Goal: Information Seeking & Learning: Find specific fact

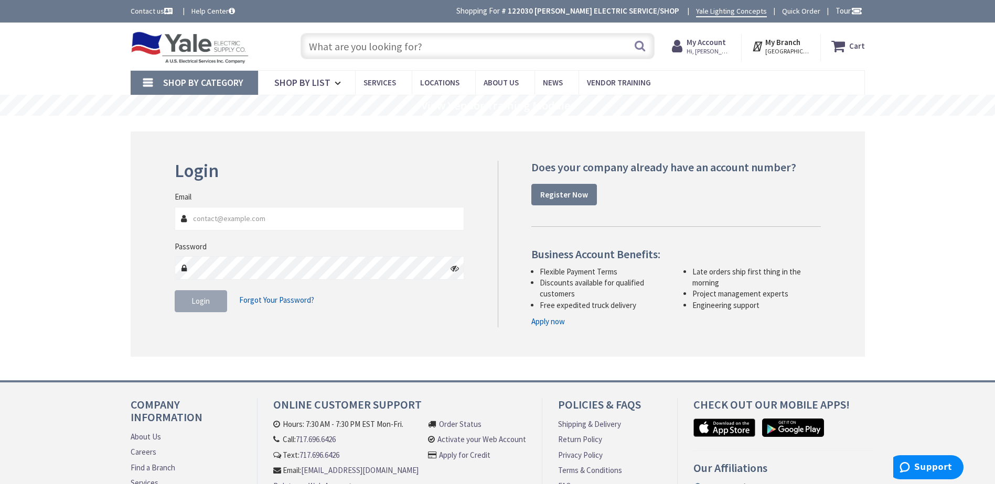
type input "[EMAIL_ADDRESS][DOMAIN_NAME]"
click at [203, 302] on span "Login" at bounding box center [200, 301] width 18 height 10
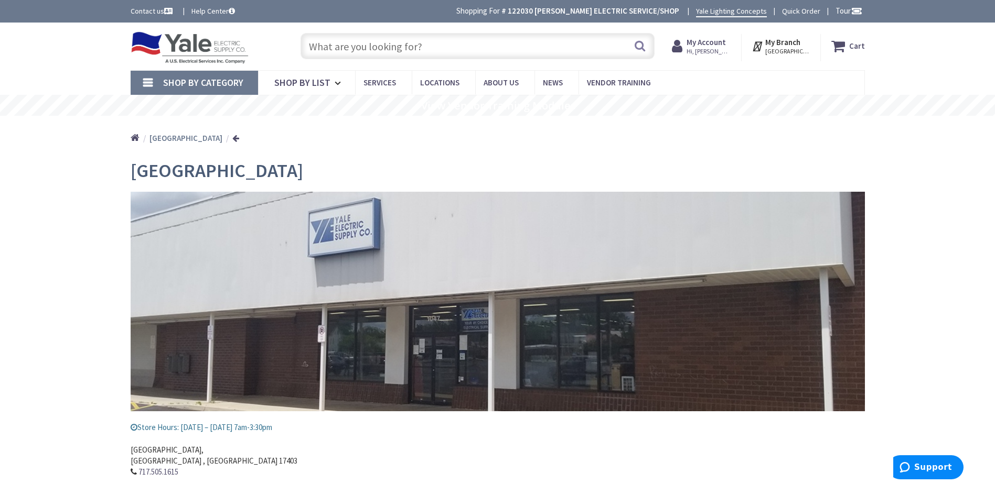
click at [427, 46] on input "text" at bounding box center [477, 46] width 354 height 26
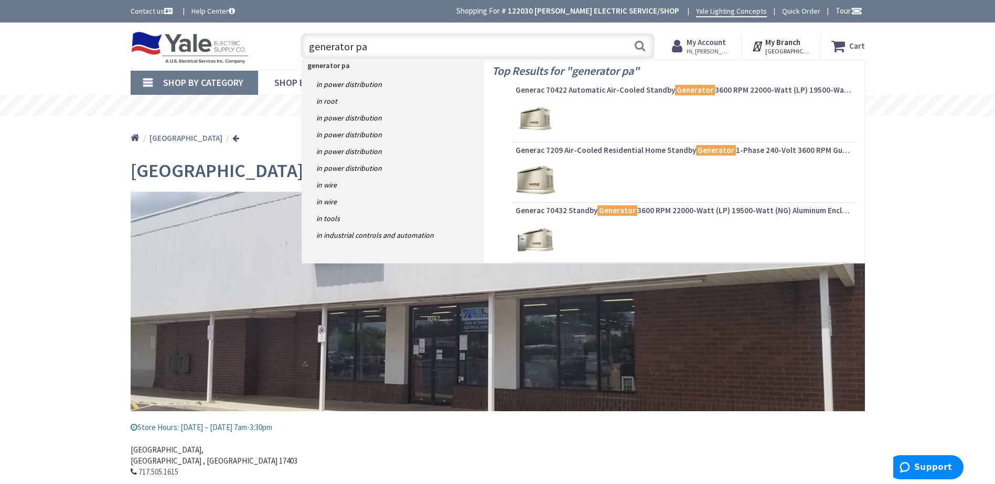
type input "generator pad"
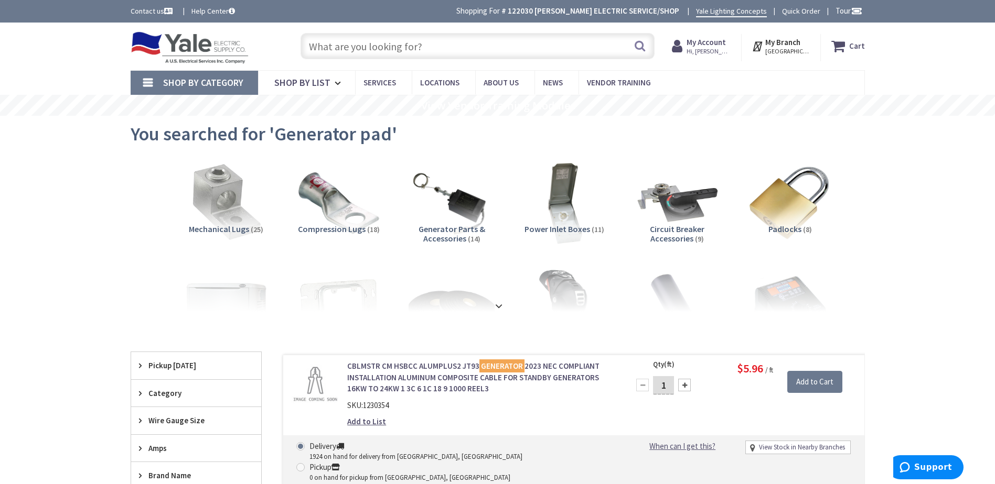
click at [425, 42] on input "text" at bounding box center [477, 46] width 354 height 26
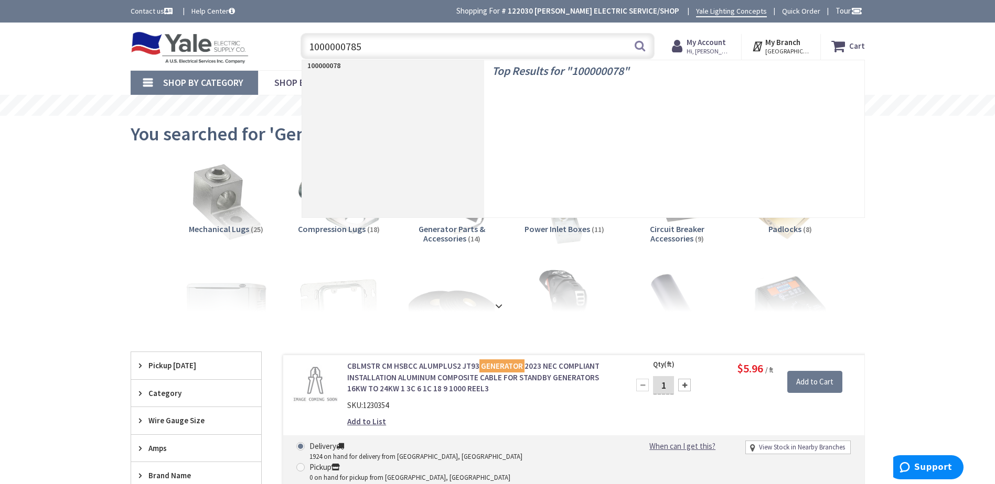
type input "10000007852"
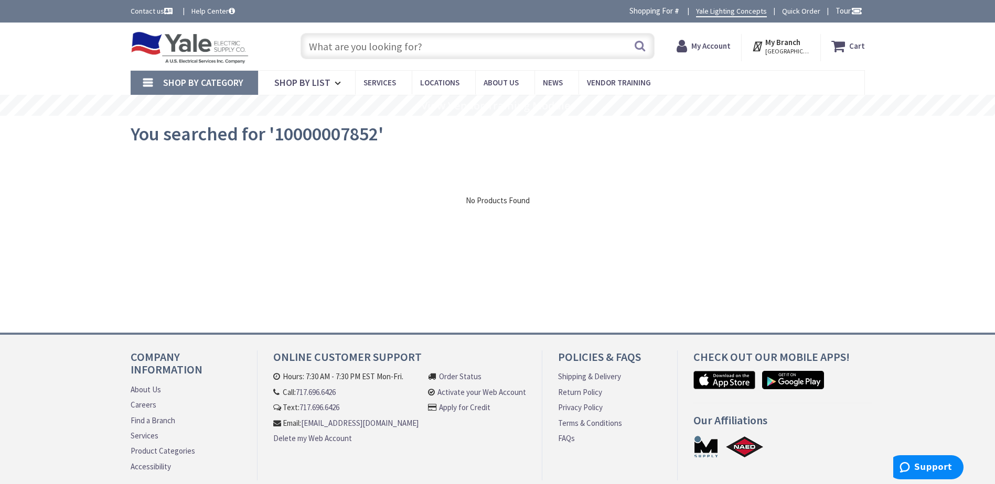
click at [447, 53] on input "text" at bounding box center [477, 46] width 354 height 26
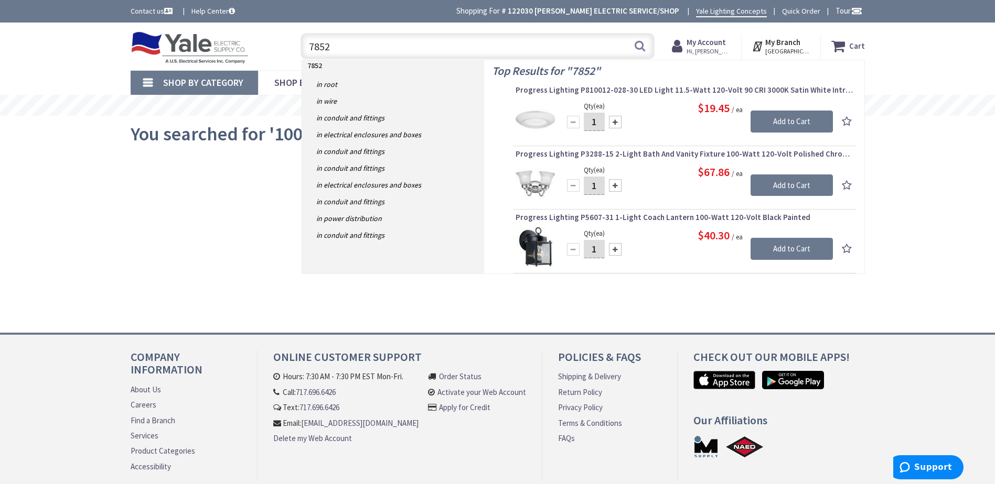
type input "7852"
click at [639, 46] on button "Search" at bounding box center [640, 46] width 14 height 24
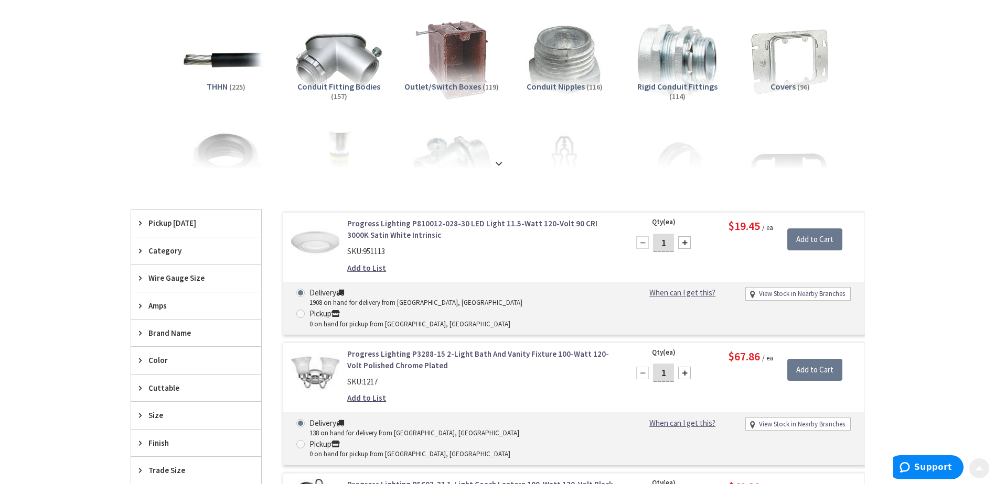
scroll to position [157, 0]
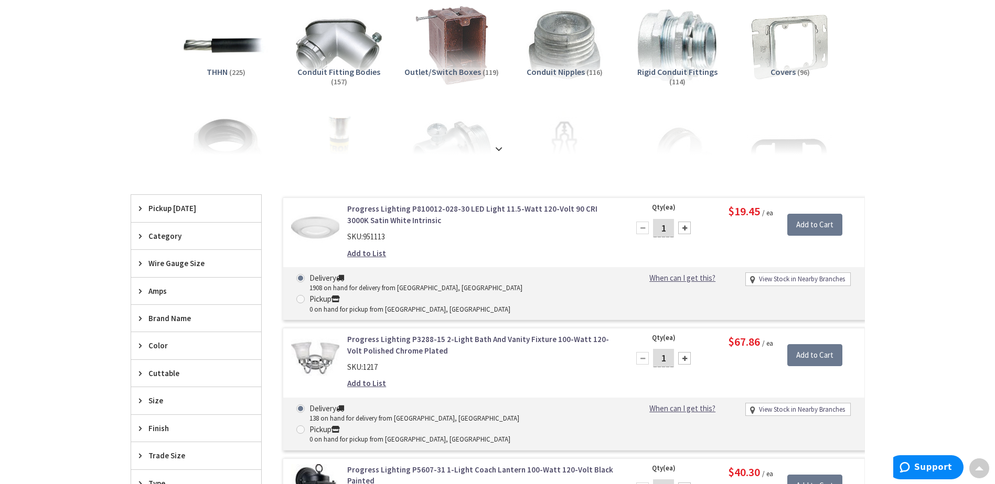
click at [139, 322] on div "Brand Name" at bounding box center [196, 318] width 130 height 27
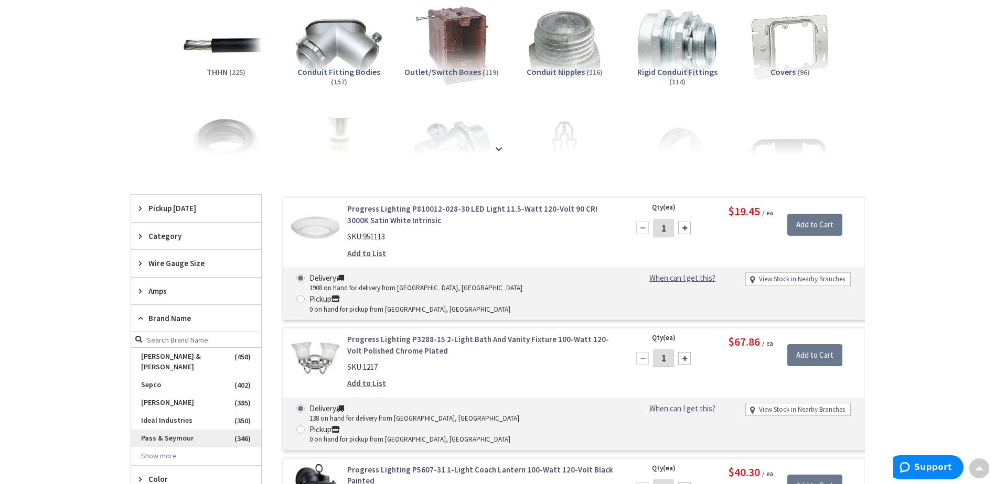
scroll to position [210, 0]
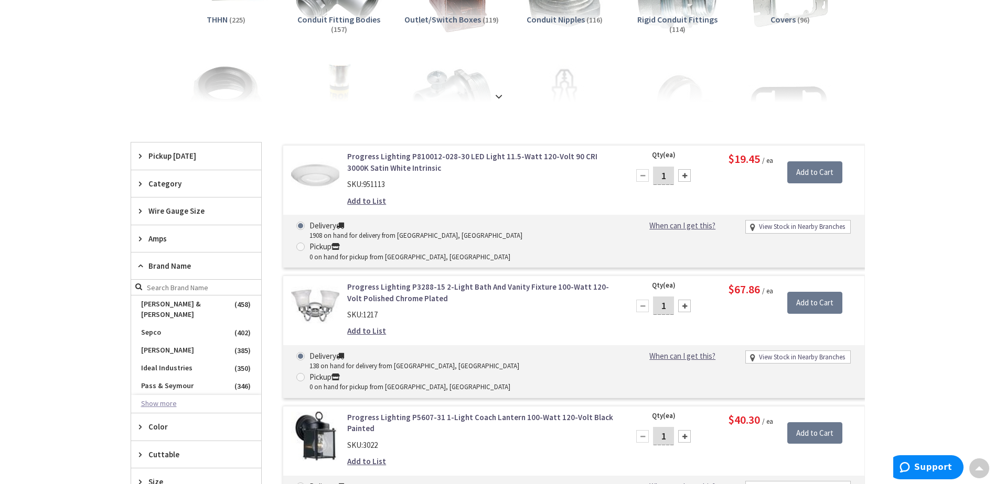
click at [171, 395] on button "Show more" at bounding box center [196, 404] width 130 height 18
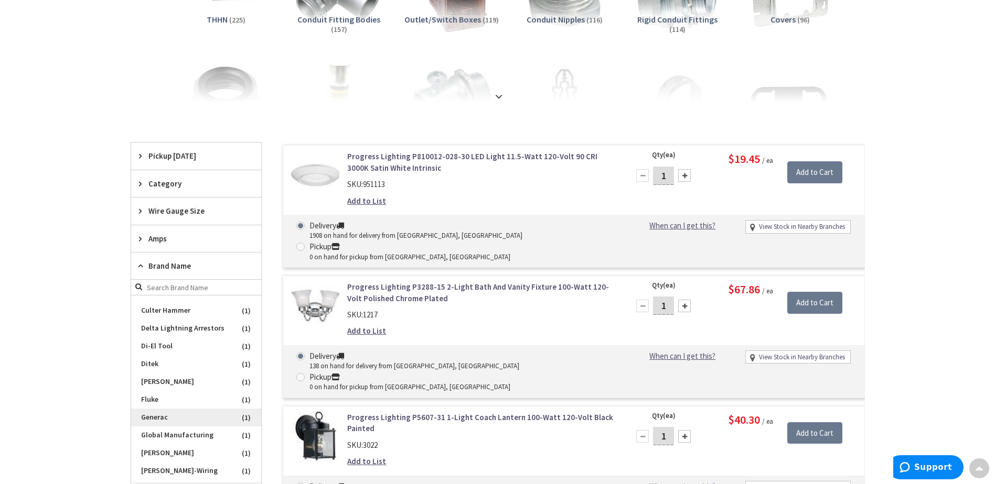
scroll to position [1101, 0]
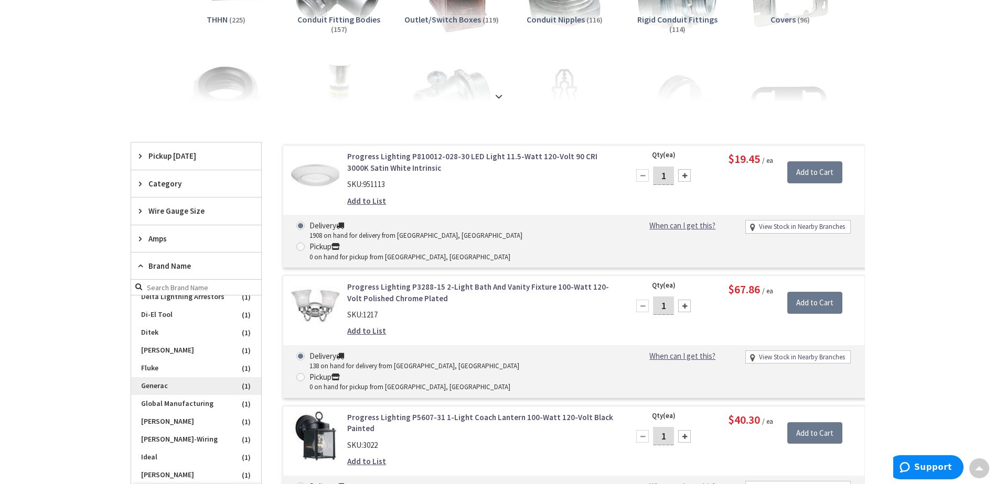
click at [208, 377] on span "Generac" at bounding box center [196, 386] width 130 height 18
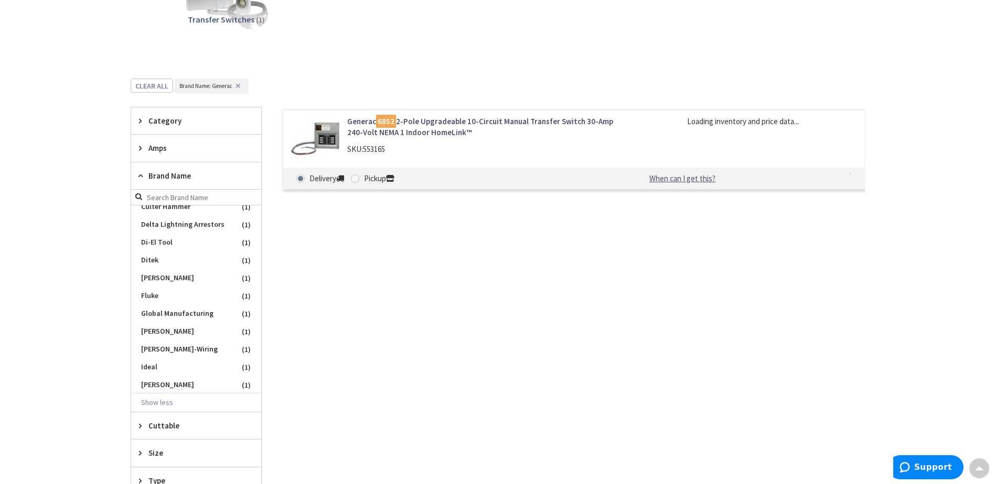
scroll to position [1119, 0]
